Goal: Navigation & Orientation: Find specific page/section

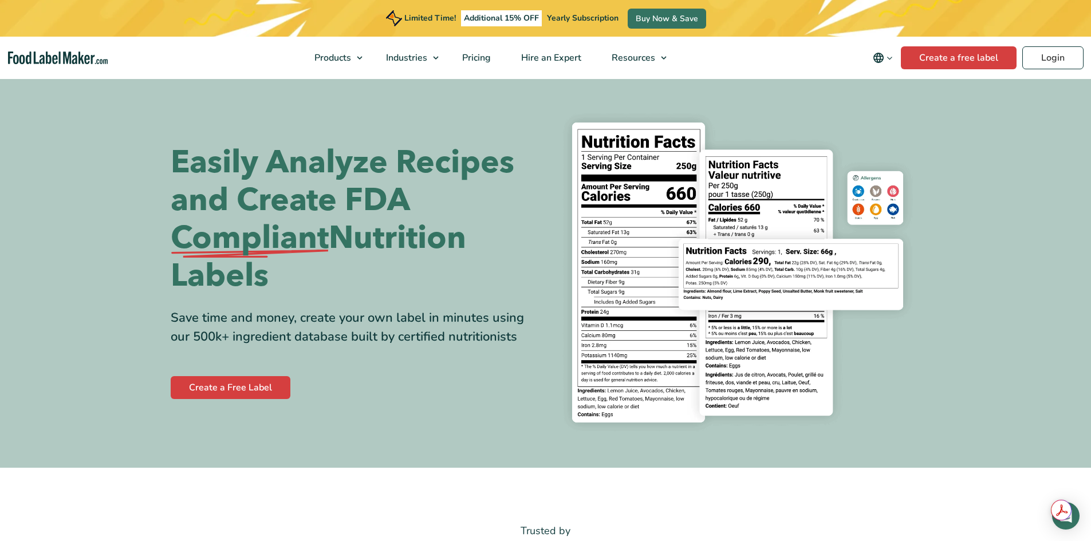
click at [439, 128] on span "Restaurants and Food Service" at bounding box center [460, 129] width 125 height 13
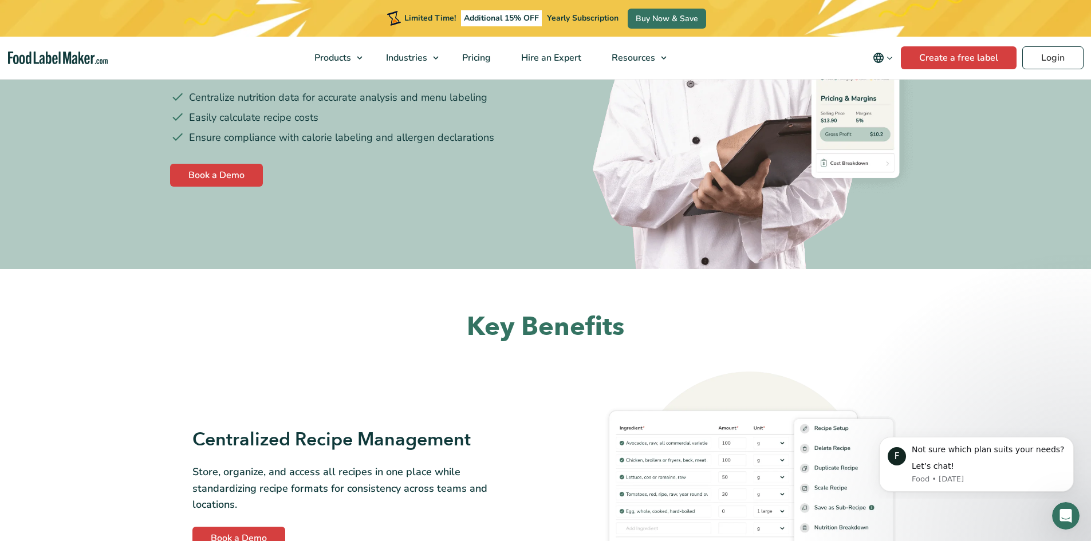
scroll to position [115, 0]
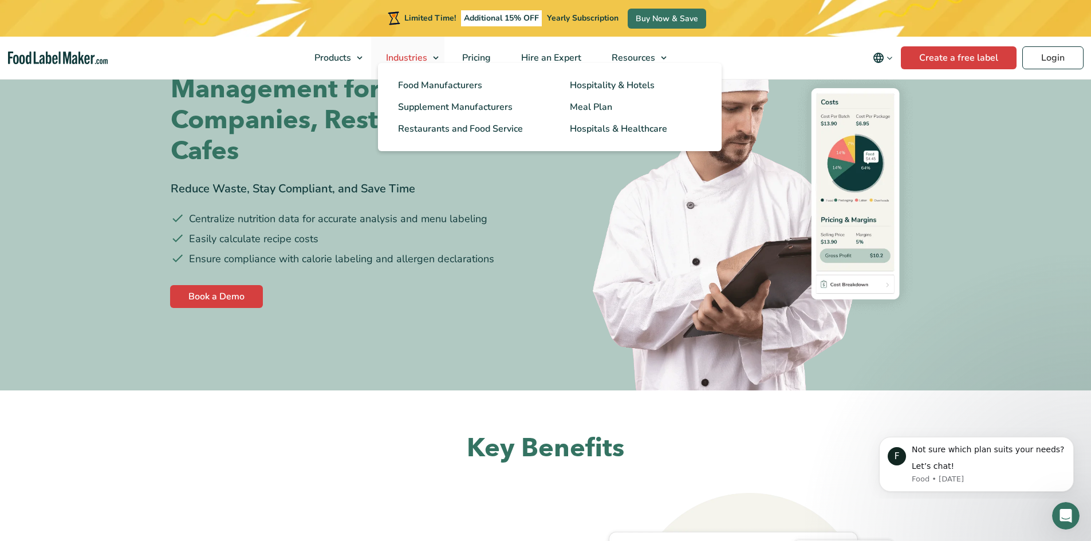
click at [432, 61] on link "Industries" at bounding box center [407, 58] width 73 height 42
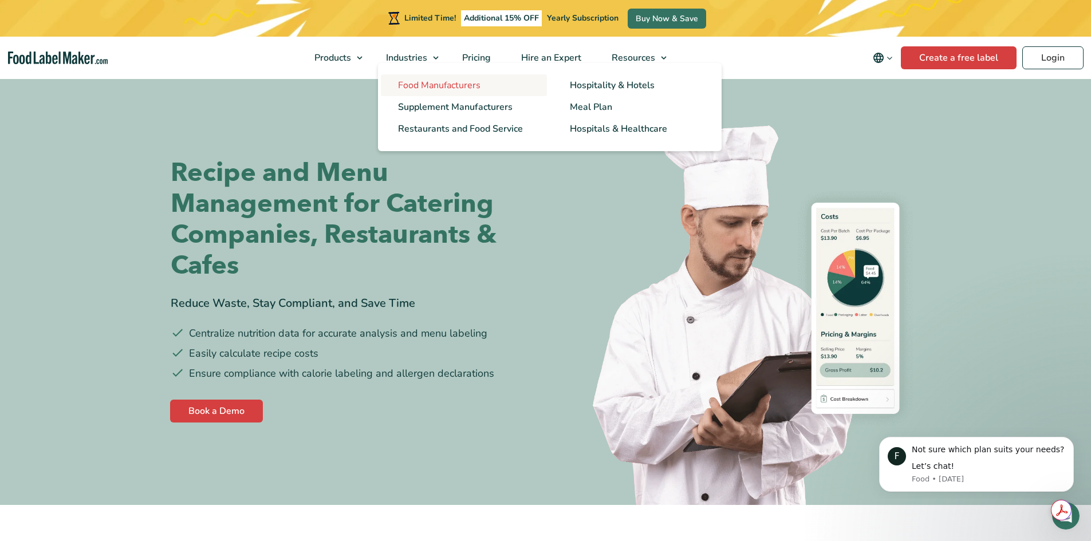
click at [434, 89] on span "Food Manufacturers" at bounding box center [439, 85] width 82 height 13
